Goal: Task Accomplishment & Management: Use online tool/utility

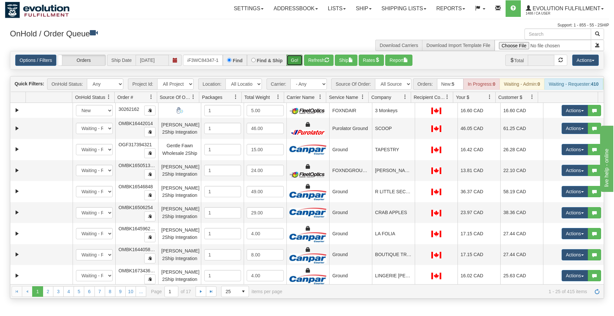
click at [299, 58] on button "Go!" at bounding box center [294, 60] width 16 height 11
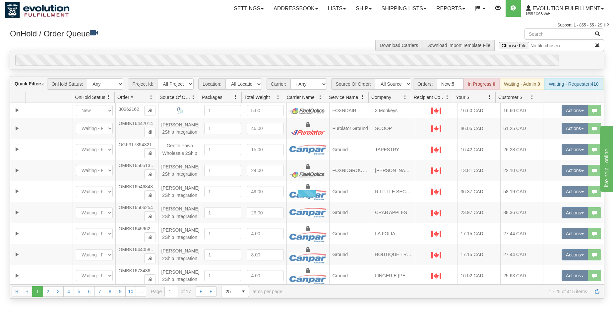
scroll to position [0, 6]
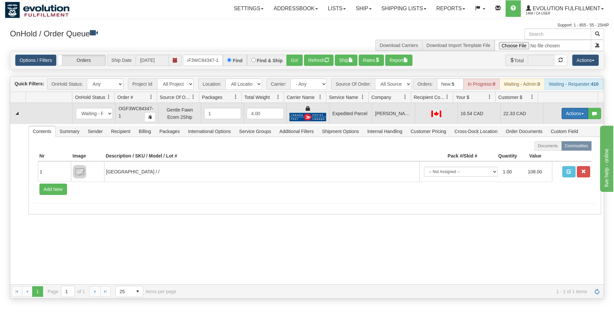
click at [568, 117] on button "Actions" at bounding box center [574, 113] width 27 height 11
click at [541, 155] on span "Ship" at bounding box center [548, 151] width 14 height 5
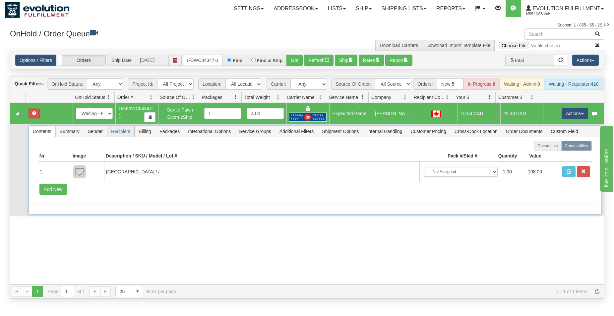
click at [123, 137] on span "Recipient" at bounding box center [120, 131] width 27 height 11
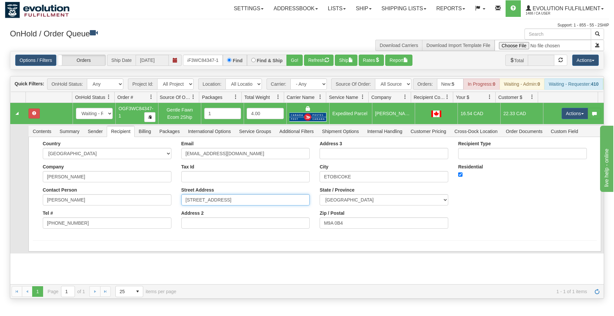
drag, startPoint x: 270, startPoint y: 207, endPoint x: 247, endPoint y: 209, distance: 23.3
click at [247, 206] on input "[STREET_ADDRESS]" at bounding box center [245, 199] width 129 height 11
drag, startPoint x: 246, startPoint y: 206, endPoint x: 357, endPoint y: 208, distance: 111.4
click at [310, 206] on input "[STREET_ADDRESS]" at bounding box center [245, 199] width 129 height 11
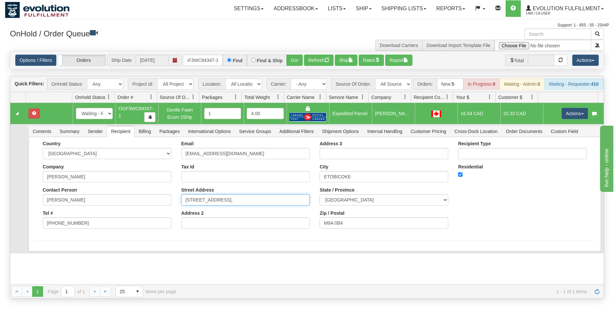
scroll to position [0, 0]
type input "[STREET_ADDRESS],"
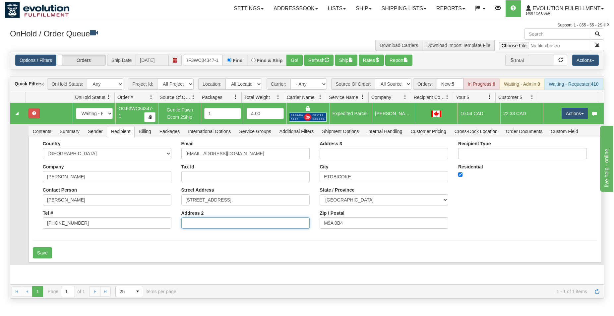
click at [208, 229] on input "Address 2" at bounding box center [245, 223] width 129 height 11
paste input "UNIT 2606, BUZZER 3008"
type input "UNIT 2606, BUZZER 3008"
click at [250, 206] on input "[STREET_ADDRESS]," at bounding box center [245, 199] width 129 height 11
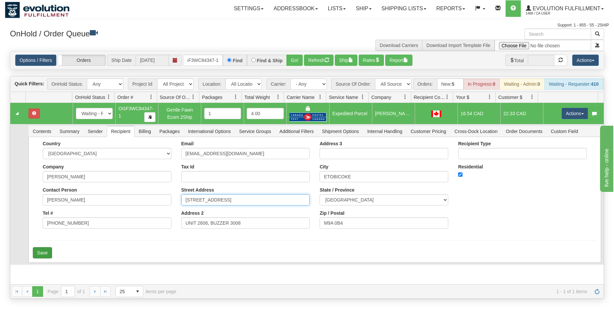
type input "[STREET_ADDRESS]"
click at [50, 259] on button "Save" at bounding box center [42, 252] width 19 height 11
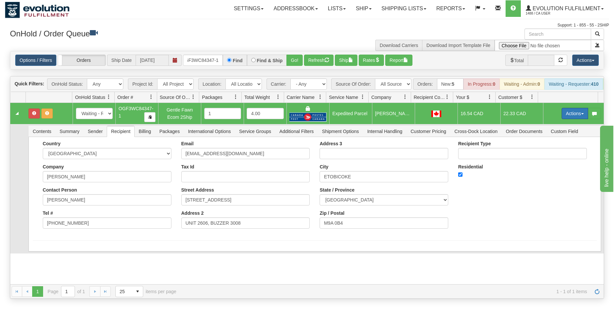
click at [568, 116] on button "Actions" at bounding box center [574, 113] width 27 height 11
click at [541, 155] on span "Ship" at bounding box center [548, 151] width 14 height 5
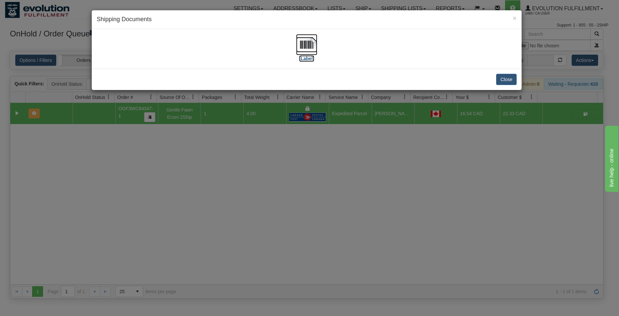
click at [310, 45] on img at bounding box center [306, 44] width 21 height 21
click at [503, 79] on button "Close" at bounding box center [506, 79] width 21 height 11
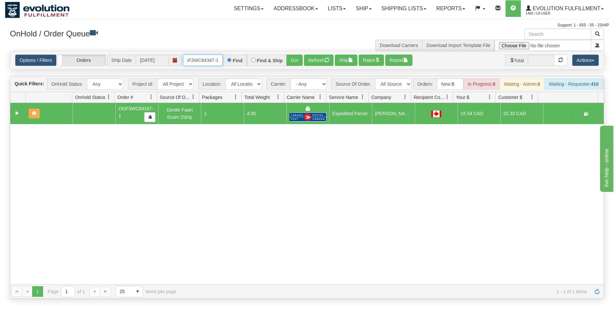
click at [208, 61] on input "OGF3WC84347-1" at bounding box center [203, 60] width 40 height 11
click at [293, 60] on button "Go!" at bounding box center [294, 60] width 16 height 11
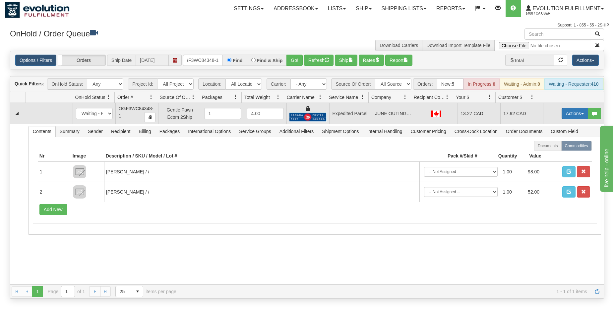
click at [565, 119] on button "Actions" at bounding box center [574, 113] width 27 height 11
click at [541, 155] on span "Ship" at bounding box center [548, 151] width 14 height 5
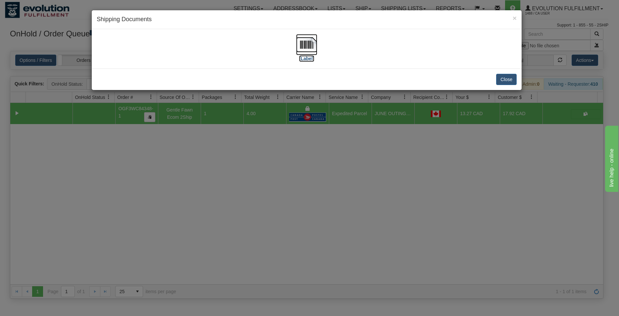
click at [313, 47] on img at bounding box center [306, 44] width 21 height 21
click at [508, 81] on button "Close" at bounding box center [506, 79] width 21 height 11
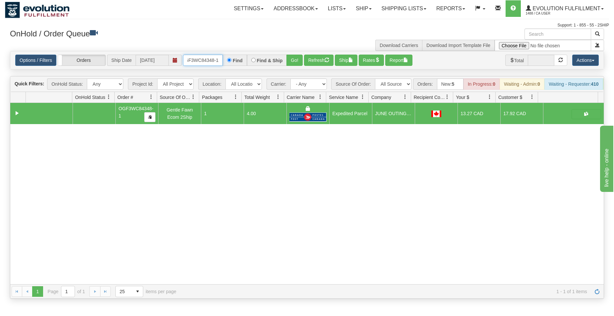
click at [206, 60] on input "OGF3WC84348-1" at bounding box center [203, 60] width 40 height 11
click at [292, 57] on button "Go!" at bounding box center [294, 60] width 16 height 11
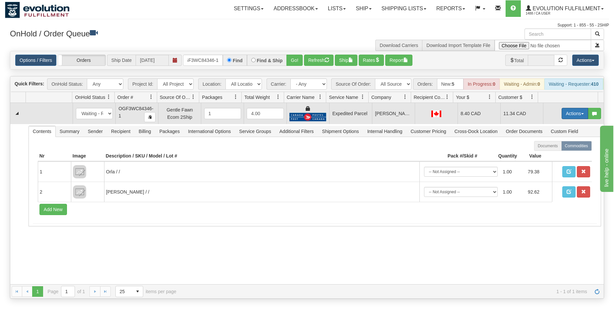
click at [574, 119] on button "Actions" at bounding box center [574, 113] width 27 height 11
click at [543, 155] on span "Ship" at bounding box center [548, 151] width 14 height 5
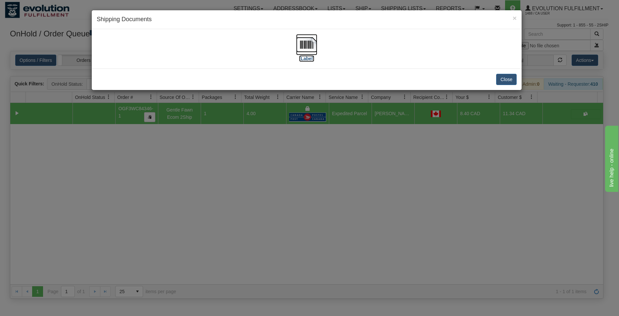
click at [305, 36] on img at bounding box center [306, 44] width 21 height 21
click at [500, 78] on button "Close" at bounding box center [506, 79] width 21 height 11
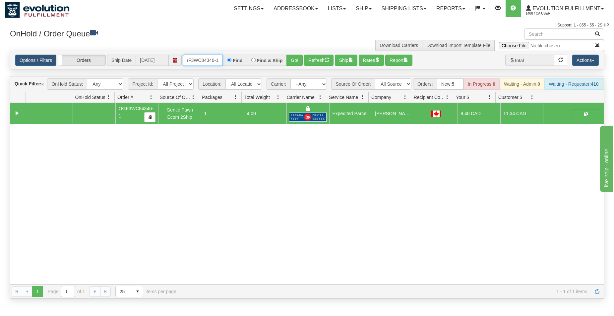
click at [214, 60] on input "OGF3WC84346-1" at bounding box center [203, 60] width 40 height 11
click at [289, 58] on button "Go!" at bounding box center [294, 60] width 16 height 11
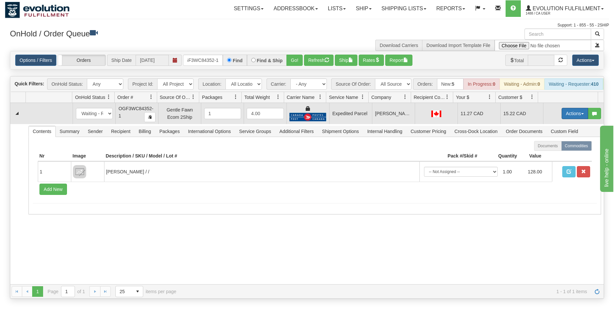
click at [561, 119] on button "Actions" at bounding box center [574, 113] width 27 height 11
click at [543, 155] on span "Ship" at bounding box center [548, 151] width 14 height 5
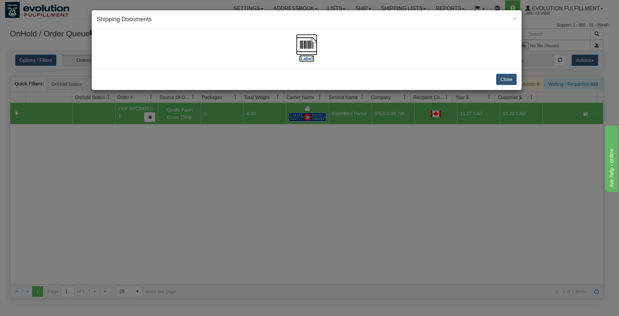
click at [307, 41] on img at bounding box center [306, 44] width 21 height 21
drag, startPoint x: 507, startPoint y: 78, endPoint x: 453, endPoint y: 79, distance: 54.0
click at [507, 79] on button "Close" at bounding box center [506, 79] width 21 height 11
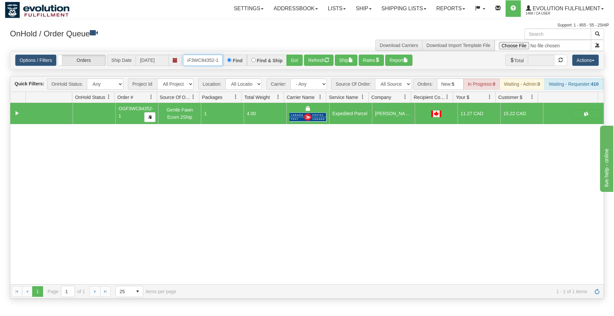
click at [205, 60] on input "OGF3WC84352-1" at bounding box center [203, 60] width 40 height 11
click at [296, 56] on button "Go!" at bounding box center [294, 60] width 16 height 11
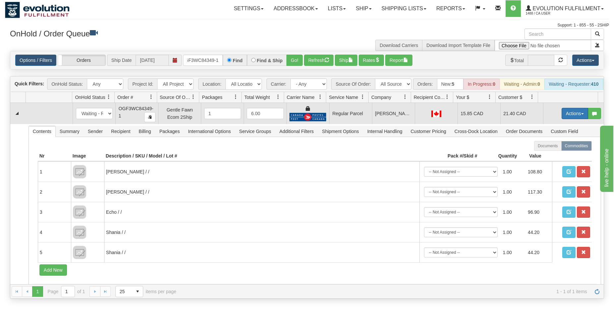
click at [565, 119] on button "Actions" at bounding box center [574, 113] width 27 height 11
click at [549, 146] on span "Rate All Services" at bounding box center [561, 143] width 40 height 5
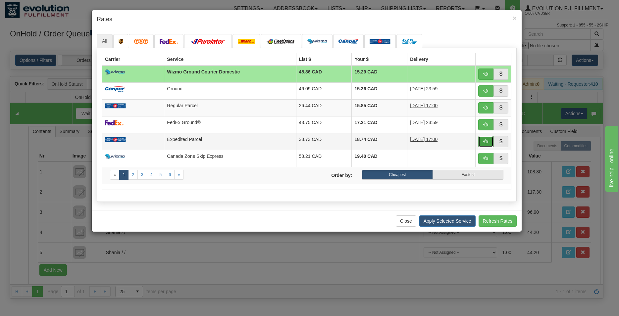
click at [485, 144] on span "button" at bounding box center [486, 141] width 5 height 5
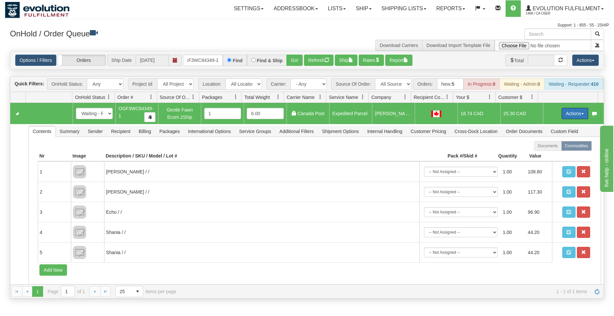
click at [569, 118] on button "Actions" at bounding box center [574, 113] width 27 height 11
click at [542, 155] on span "Ship" at bounding box center [548, 151] width 14 height 5
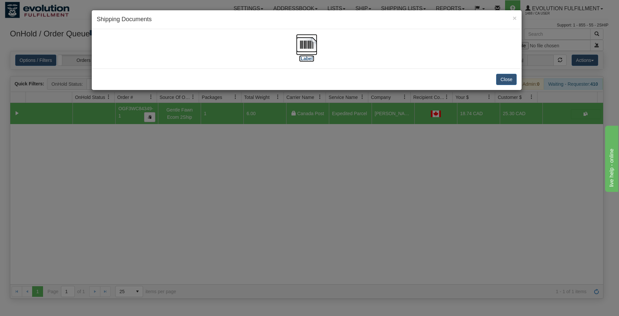
click at [300, 44] on img at bounding box center [306, 44] width 21 height 21
click at [507, 78] on button "Close" at bounding box center [506, 79] width 21 height 11
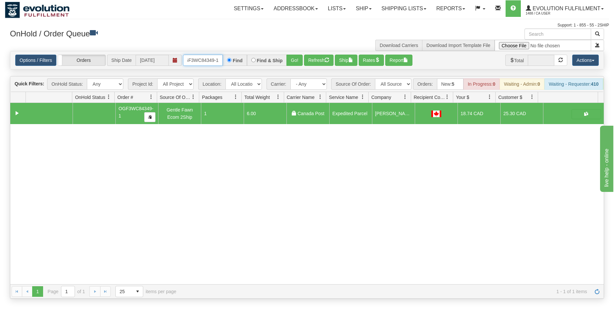
click at [202, 56] on input "OGF3WC84349-1" at bounding box center [203, 60] width 40 height 11
click at [297, 57] on button "Go!" at bounding box center [294, 60] width 16 height 11
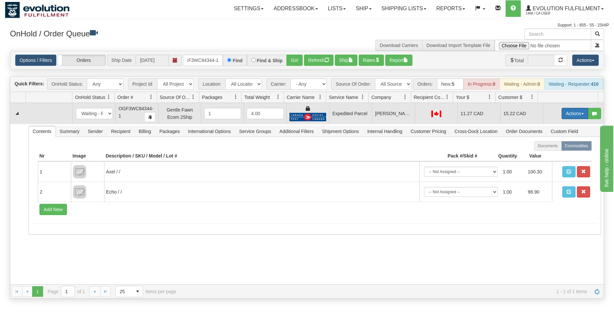
click at [561, 119] on button "Actions" at bounding box center [574, 113] width 27 height 11
click at [544, 155] on span "Ship" at bounding box center [548, 151] width 14 height 5
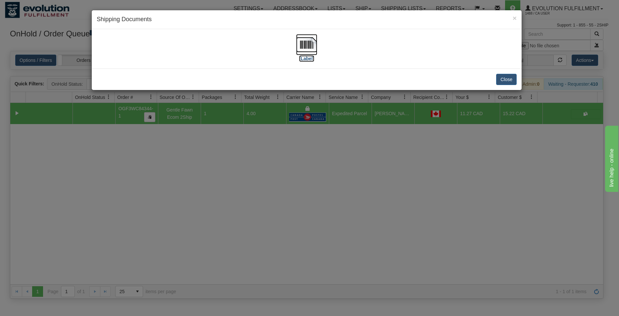
click at [300, 42] on img at bounding box center [306, 44] width 21 height 21
click at [505, 82] on button "Close" at bounding box center [506, 79] width 21 height 11
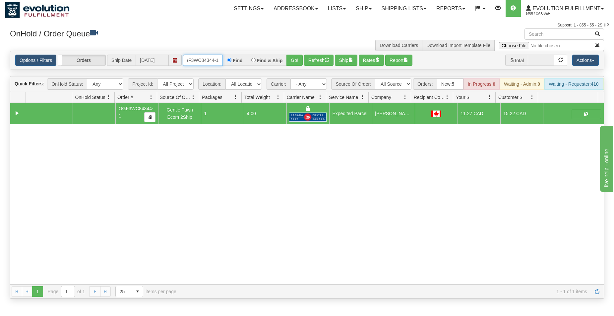
click at [204, 63] on input "OGF3WC84344-1" at bounding box center [203, 60] width 40 height 11
click at [293, 57] on button "Go!" at bounding box center [294, 60] width 16 height 11
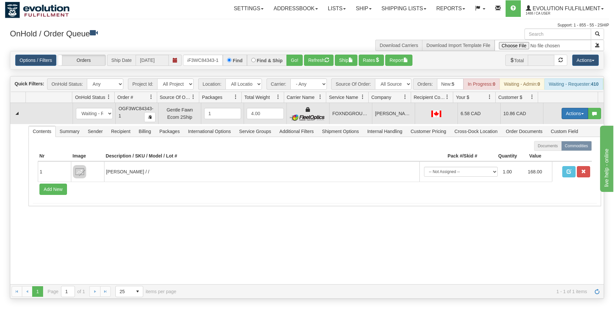
click at [562, 118] on button "Actions" at bounding box center [574, 113] width 27 height 11
click at [543, 155] on span "Ship" at bounding box center [548, 151] width 14 height 5
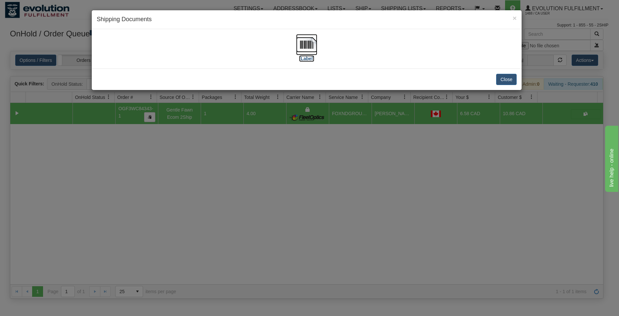
click at [308, 42] on img at bounding box center [306, 44] width 21 height 21
click at [510, 79] on button "Close" at bounding box center [506, 79] width 21 height 11
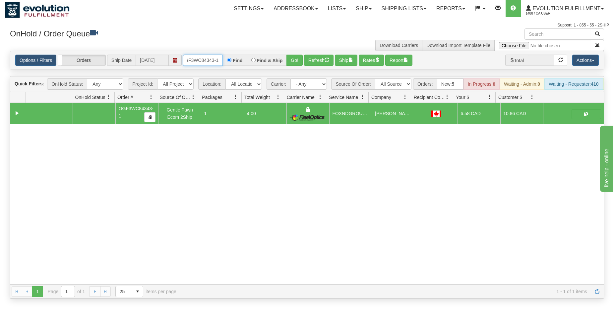
click at [196, 58] on input "OGF3WC84343-1" at bounding box center [203, 60] width 40 height 11
type input "ORSCEVO-W012434"
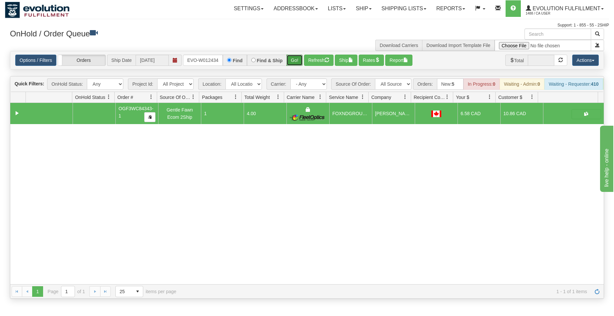
click at [296, 60] on button "Go!" at bounding box center [294, 60] width 16 height 11
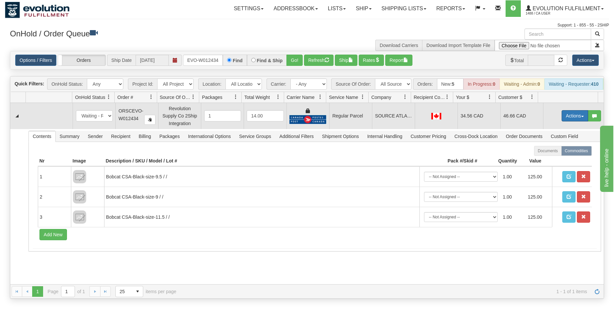
click at [561, 119] on button "Actions" at bounding box center [574, 115] width 27 height 11
click at [552, 148] on span "Rate All Services" at bounding box center [561, 145] width 40 height 5
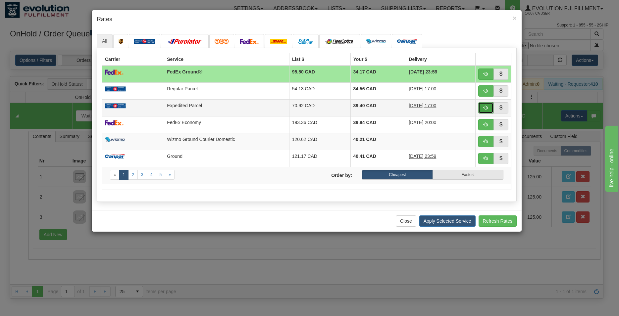
click at [482, 107] on button "button" at bounding box center [485, 107] width 15 height 11
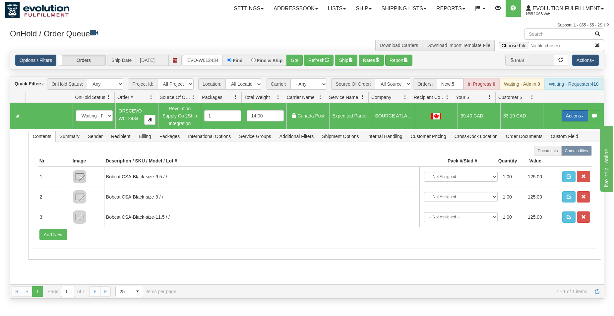
click at [565, 117] on button "Actions" at bounding box center [574, 115] width 27 height 11
click at [544, 157] on span "Ship" at bounding box center [548, 154] width 14 height 5
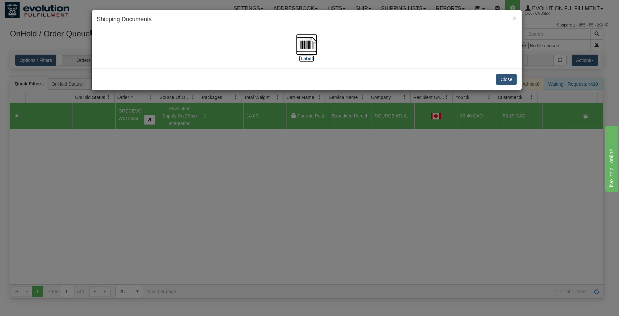
click at [302, 41] on img at bounding box center [306, 44] width 21 height 21
click at [503, 76] on button "Close" at bounding box center [506, 79] width 21 height 11
